Goal: Task Accomplishment & Management: Use online tool/utility

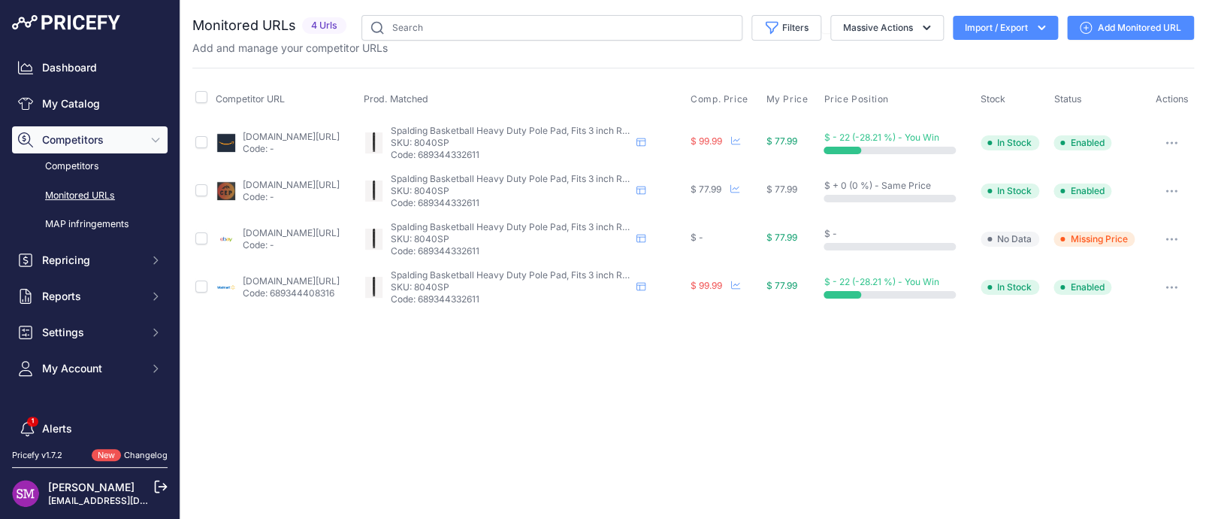
click at [250, 230] on link "ebay.com/p/17069748142" at bounding box center [291, 232] width 97 height 11
click at [1166, 236] on button "button" at bounding box center [1172, 238] width 30 height 21
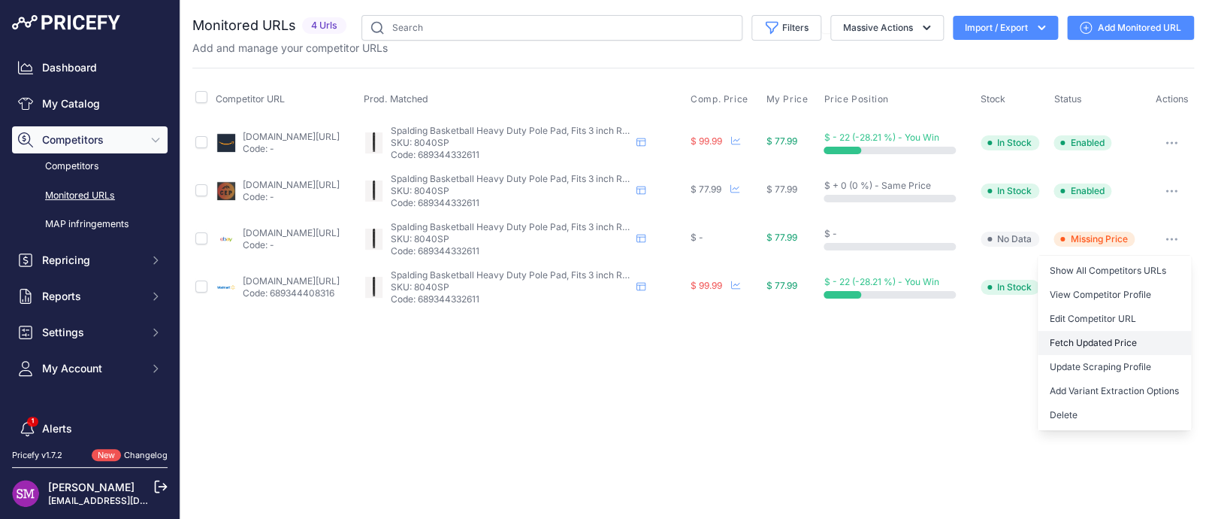
click at [1079, 333] on button "Fetch Updated Price" at bounding box center [1114, 343] width 153 height 24
